Goal: Task Accomplishment & Management: Manage account settings

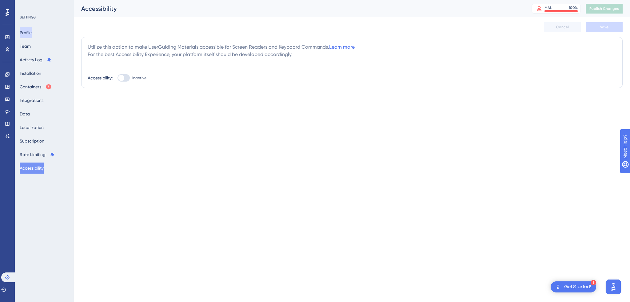
click at [32, 32] on button "Profile" at bounding box center [26, 32] width 12 height 11
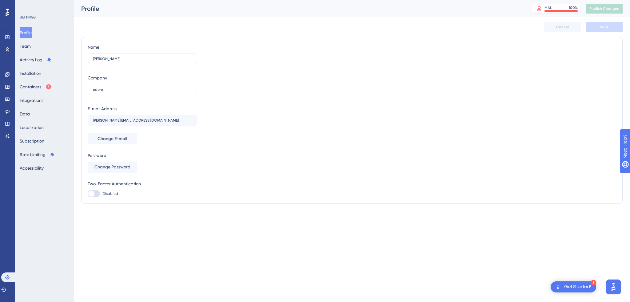
click at [9, 12] on icon at bounding box center [8, 12] width 4 height 7
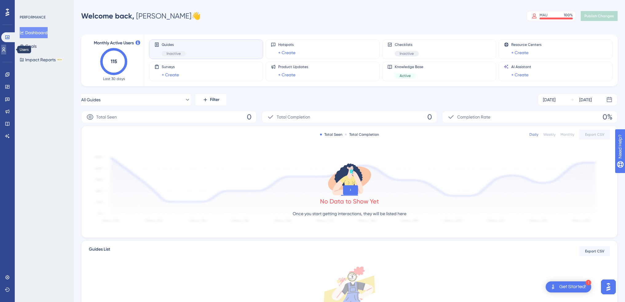
click at [6, 50] on icon at bounding box center [3, 49] width 3 height 4
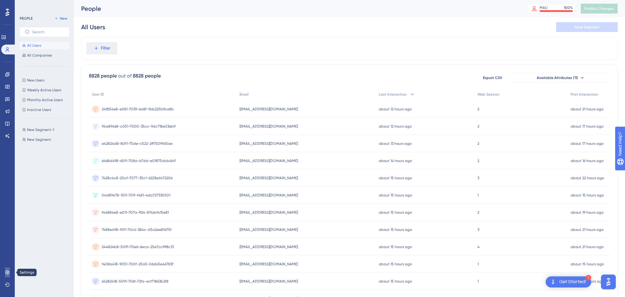
click at [5, 275] on link at bounding box center [7, 273] width 5 height 10
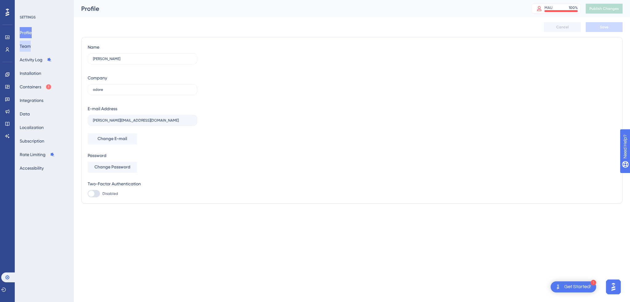
click at [30, 46] on button "Team" at bounding box center [25, 46] width 11 height 11
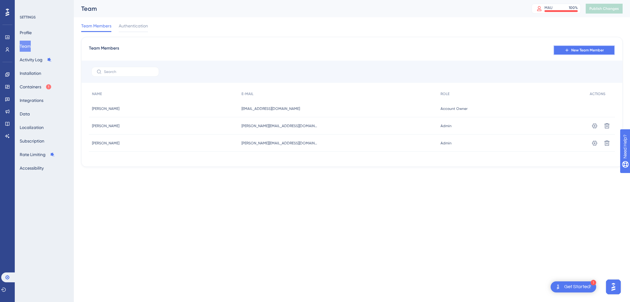
drag, startPoint x: 582, startPoint y: 49, endPoint x: 564, endPoint y: 51, distance: 17.7
click at [582, 49] on span "New Team Member" at bounding box center [587, 50] width 33 height 5
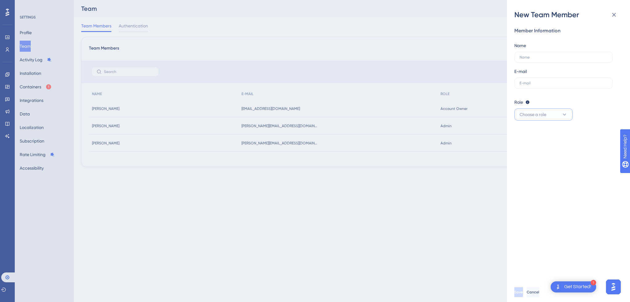
click at [556, 117] on button "Choose a role" at bounding box center [543, 114] width 58 height 12
click at [611, 15] on icon at bounding box center [613, 14] width 7 height 7
